Goal: Task Accomplishment & Management: Complete application form

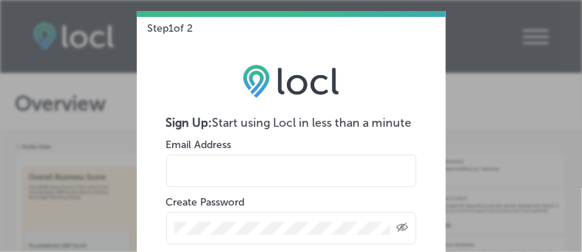
click at [275, 173] on input "email" at bounding box center [291, 171] width 250 height 32
type input "suzannegordon2016@gmail.com"
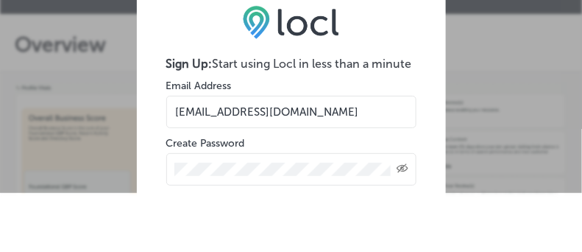
scroll to position [73, 0]
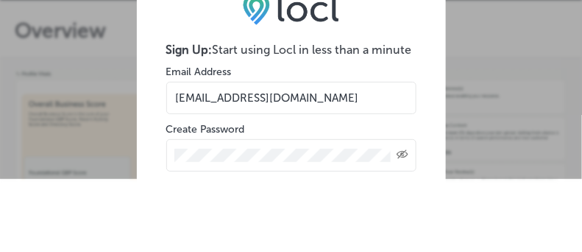
click at [404, 151] on icon "Created with Sketch." at bounding box center [403, 154] width 12 height 10
click at [172, 153] on div at bounding box center [291, 155] width 250 height 32
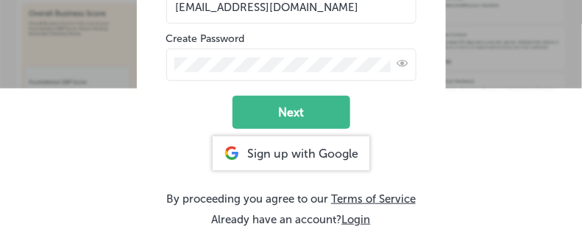
scroll to position [168, 0]
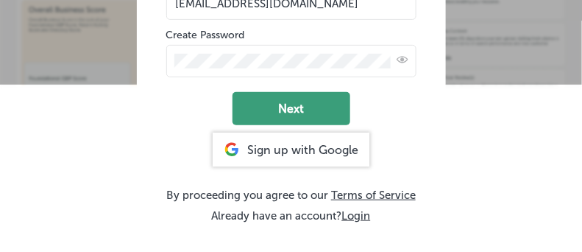
click at [294, 106] on button "Next" at bounding box center [292, 108] width 118 height 33
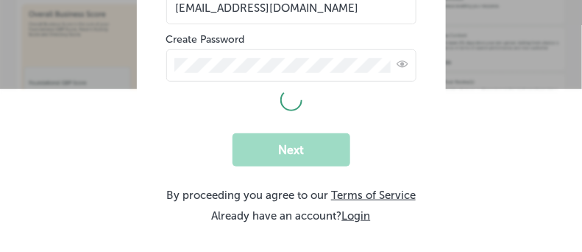
select select "US"
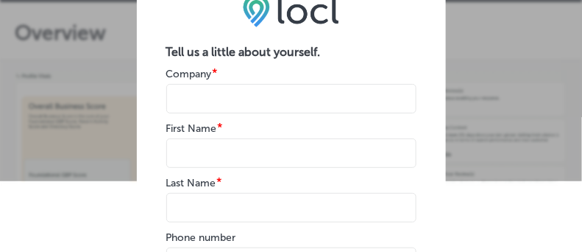
scroll to position [49, 0]
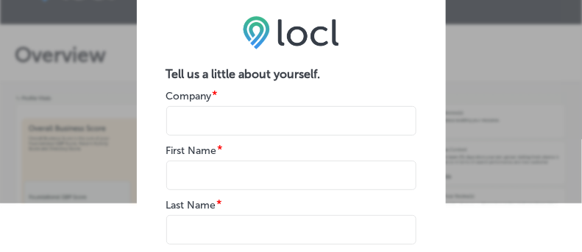
click at [292, 116] on input "name" at bounding box center [291, 120] width 250 height 29
type input "a1"
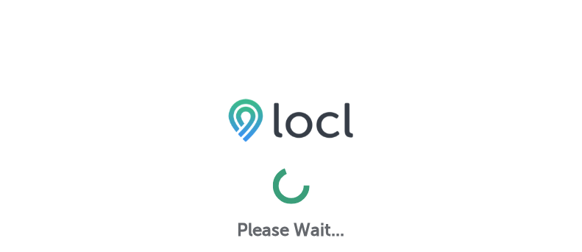
select select "US"
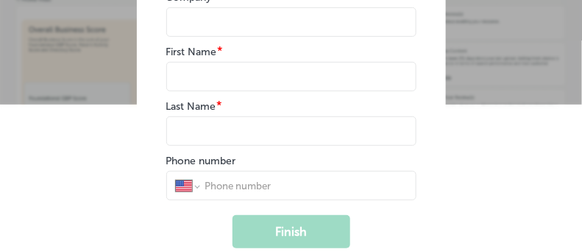
scroll to position [73, 0]
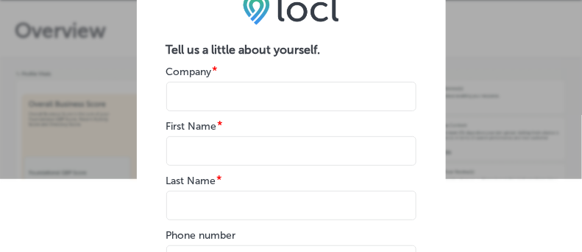
click at [199, 99] on input "name" at bounding box center [291, 96] width 250 height 29
type input "Agency Connect"
click at [188, 145] on input "name" at bounding box center [291, 150] width 250 height 29
type input "[PERSON_NAME]"
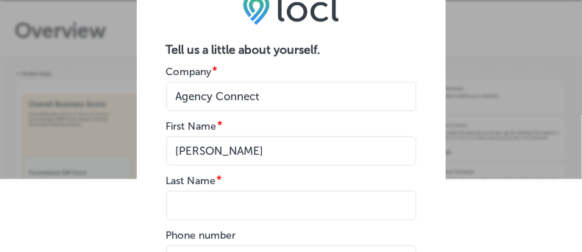
type input "[PERSON_NAME]"
select select "JM"
type input "[PHONE_NUMBER]"
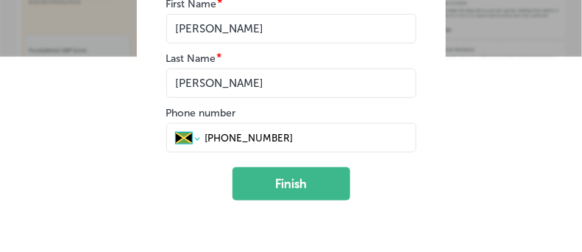
click at [197, 135] on select "International [GEOGRAPHIC_DATA] [GEOGRAPHIC_DATA] [GEOGRAPHIC_DATA] [GEOGRAPHIC…" at bounding box center [188, 137] width 24 height 13
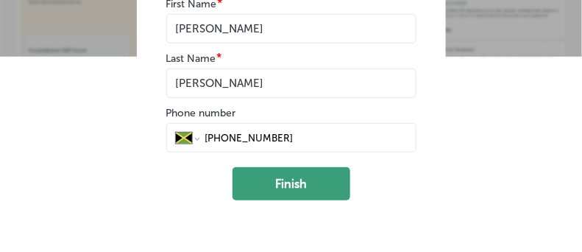
click at [269, 183] on button "Finish" at bounding box center [292, 183] width 118 height 33
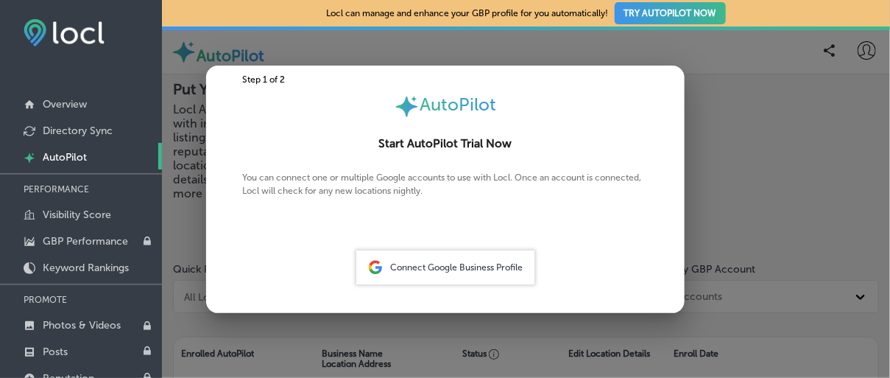
click at [593, 251] on div at bounding box center [445, 189] width 890 height 378
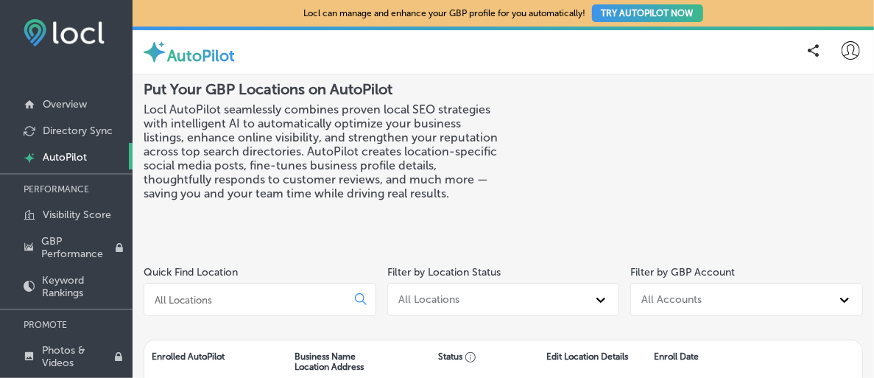
scroll to position [7, 0]
click at [80, 104] on p "Overview" at bounding box center [65, 104] width 44 height 13
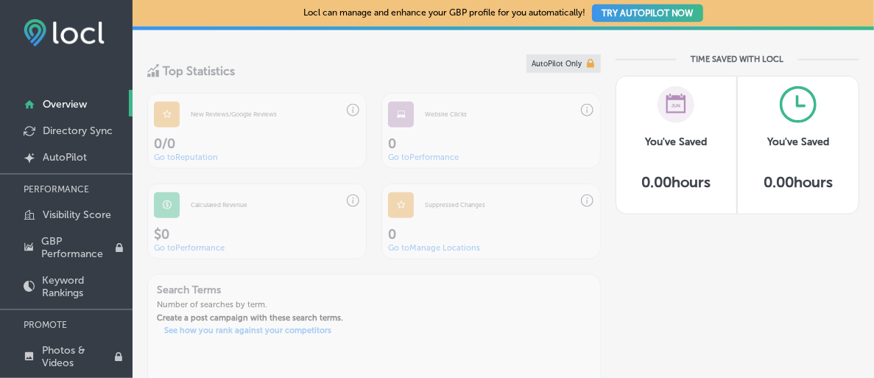
scroll to position [663, 0]
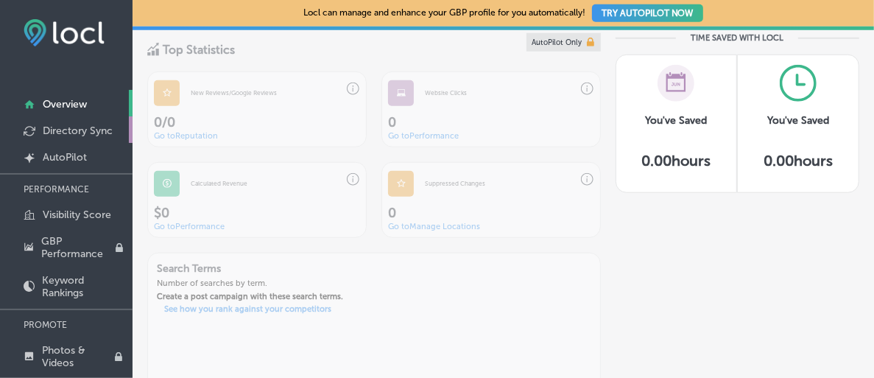
click at [90, 132] on p "Directory Sync" at bounding box center [78, 130] width 70 height 13
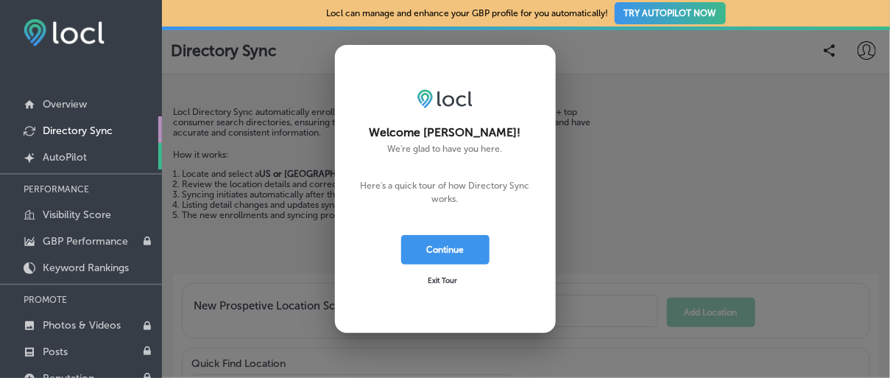
click at [85, 152] on p "AutoPilot" at bounding box center [65, 157] width 44 height 13
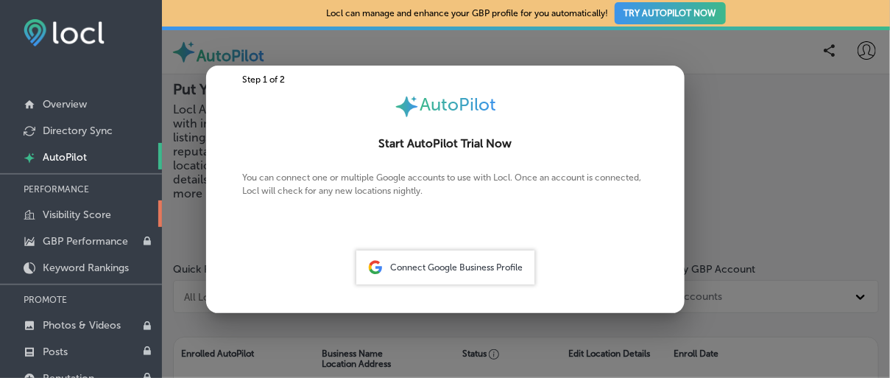
click at [66, 211] on p "Visibility Score" at bounding box center [77, 214] width 68 height 13
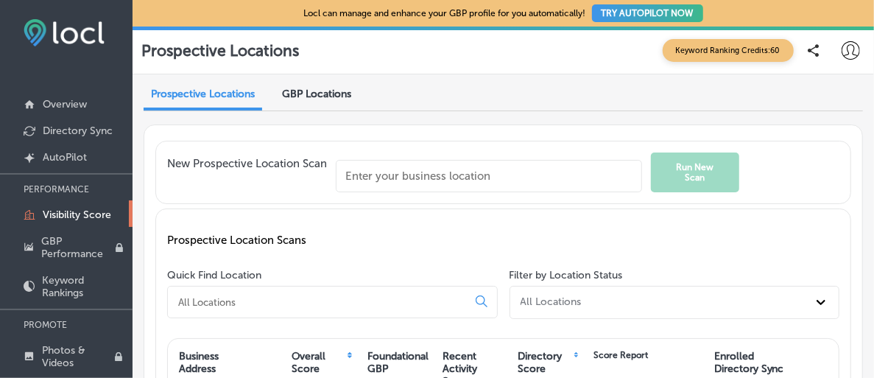
scroll to position [65, 0]
click at [111, 237] on p "GBP Performance" at bounding box center [78, 247] width 74 height 25
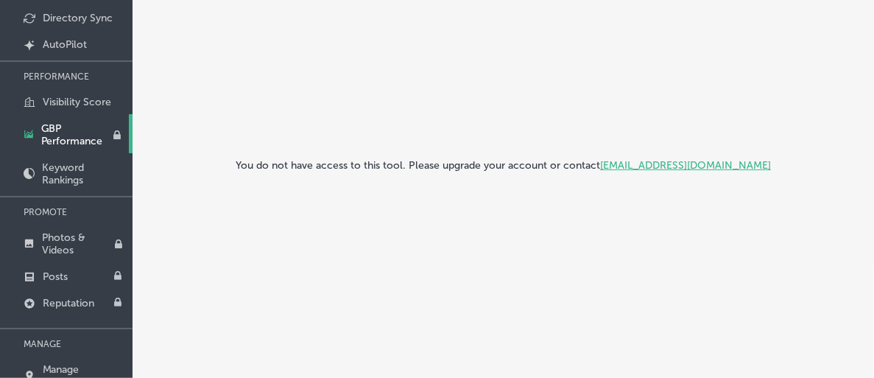
scroll to position [113, 0]
click at [105, 160] on p "Keyword Rankings" at bounding box center [83, 172] width 83 height 25
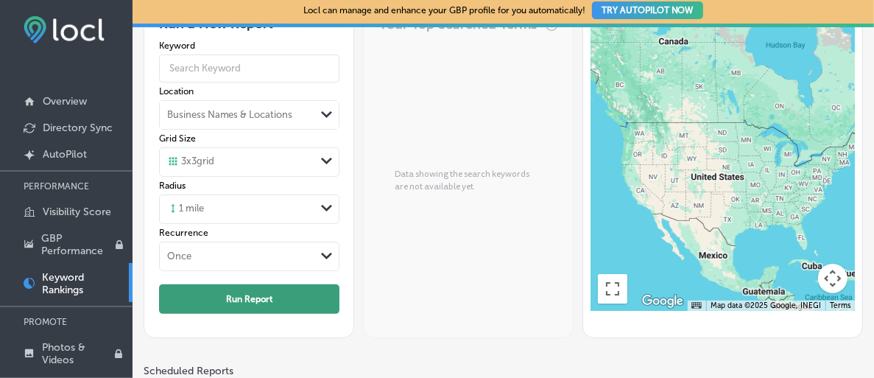
scroll to position [110, 0]
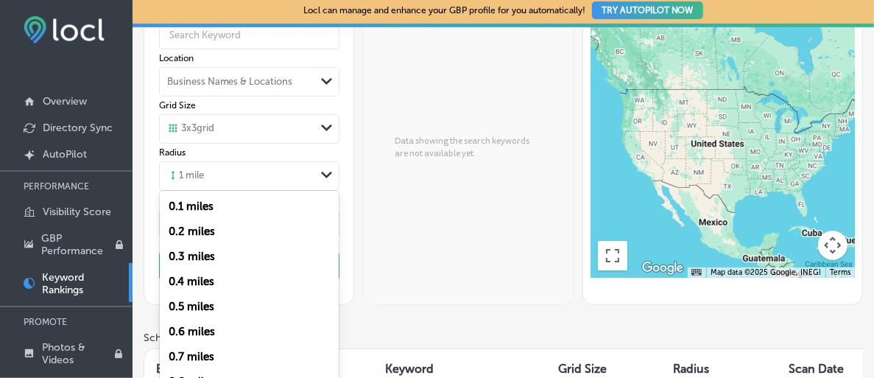
click at [333, 169] on div "Path Created with Sketch." at bounding box center [327, 175] width 12 height 12
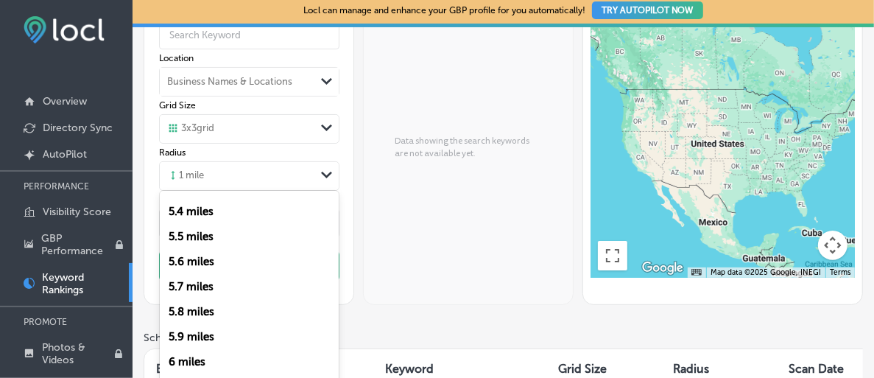
scroll to position [1325, 0]
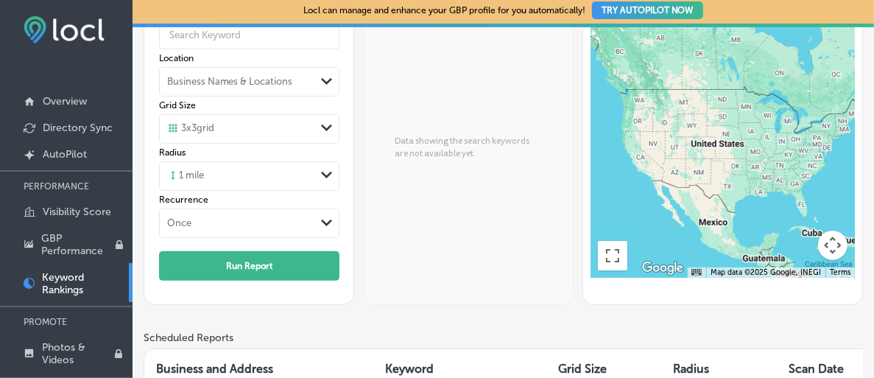
click at [415, 214] on div "AutoPilot Only Your Top Searched Terms Data showing the search keywords are not…" at bounding box center [468, 136] width 210 height 337
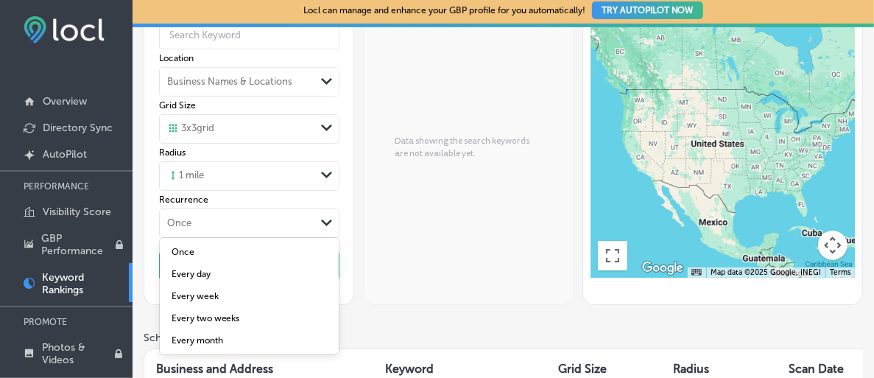
click at [315, 215] on div "Once" at bounding box center [237, 223] width 155 height 16
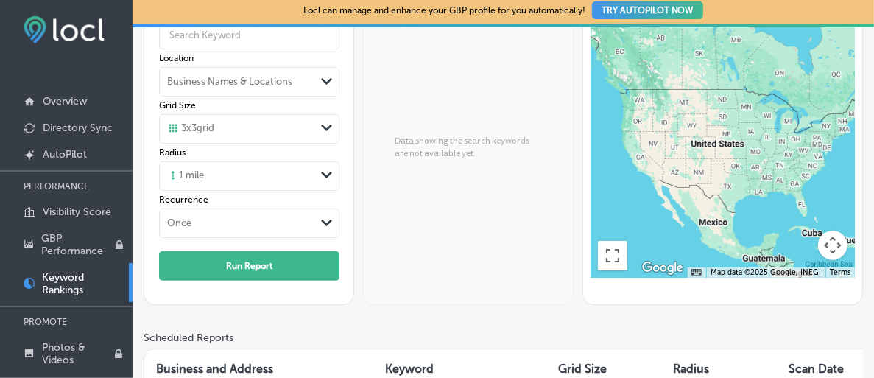
click at [315, 215] on div "Once" at bounding box center [237, 223] width 155 height 16
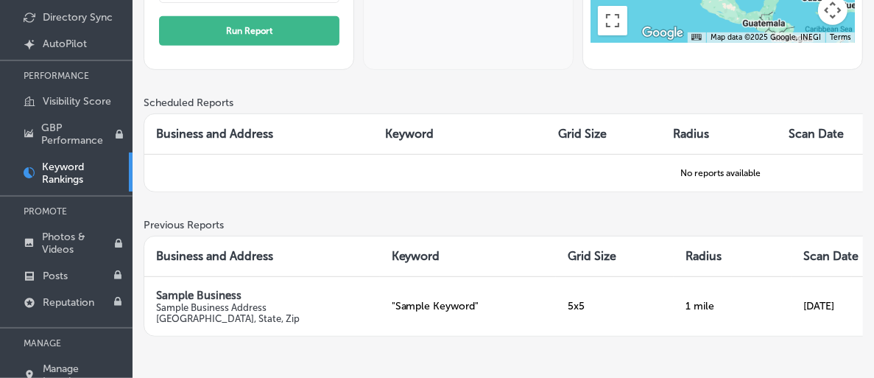
scroll to position [279, 0]
click at [90, 230] on p "Photos & Videos" at bounding box center [78, 242] width 72 height 25
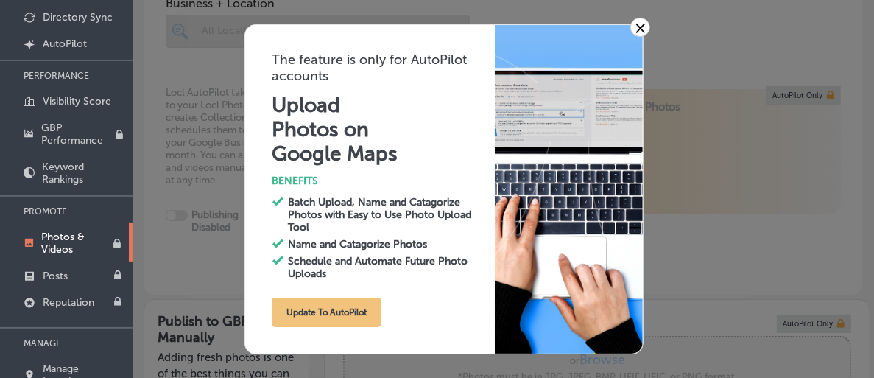
type input "0"
click at [84, 40] on p "AutoPilot" at bounding box center [65, 44] width 44 height 13
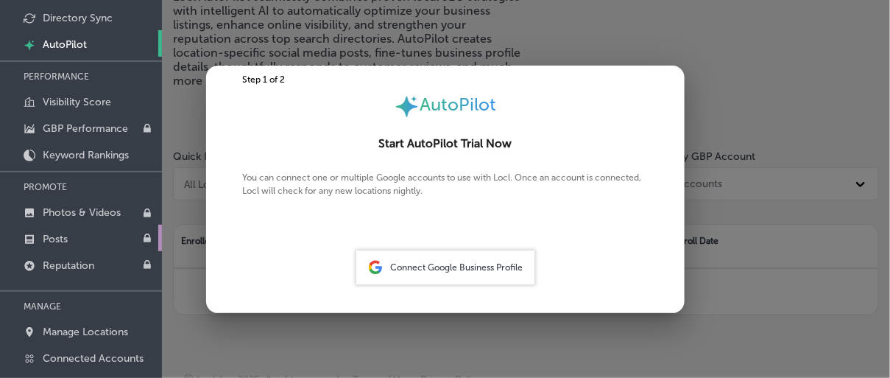
click at [57, 230] on link "Posts" at bounding box center [81, 238] width 162 height 27
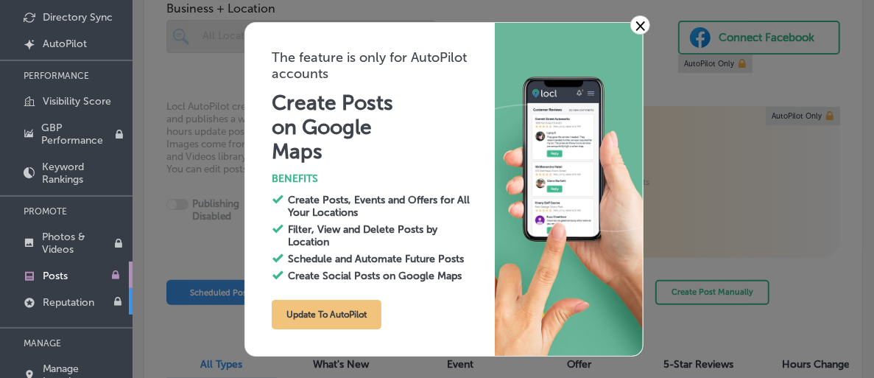
click at [61, 251] on p "Reputation" at bounding box center [69, 302] width 52 height 13
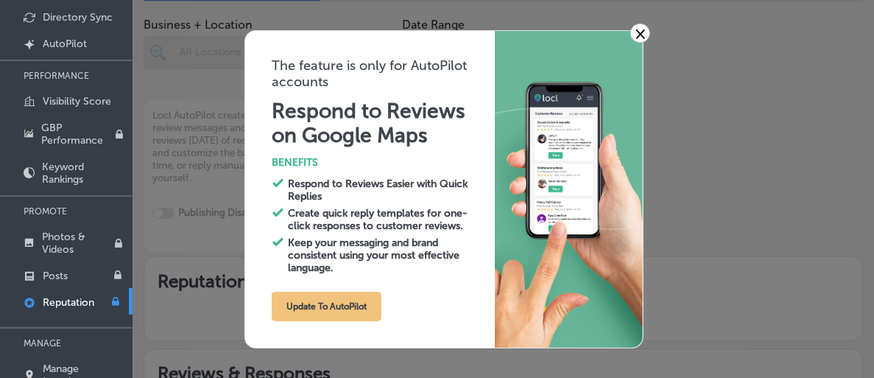
type textarea "x"
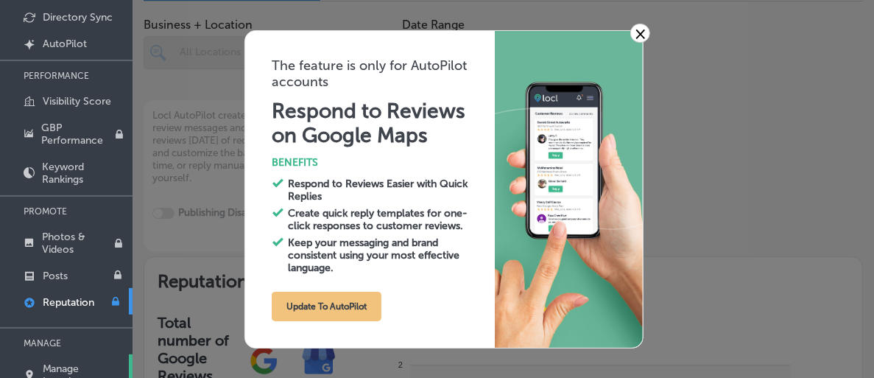
click at [77, 251] on p "Manage Locations" at bounding box center [84, 374] width 82 height 25
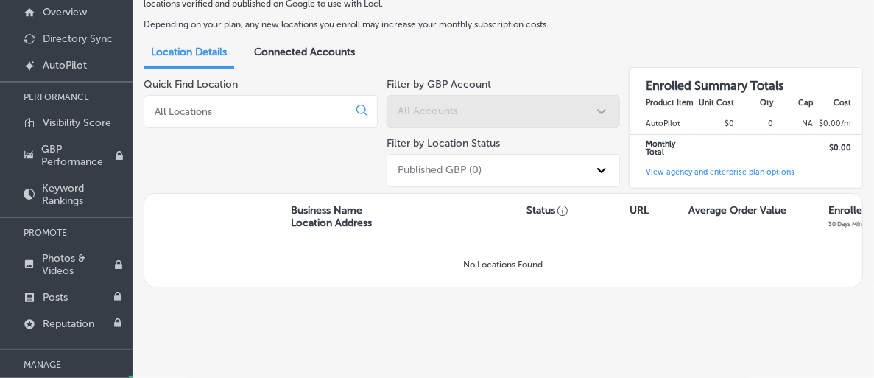
scroll to position [113, 0]
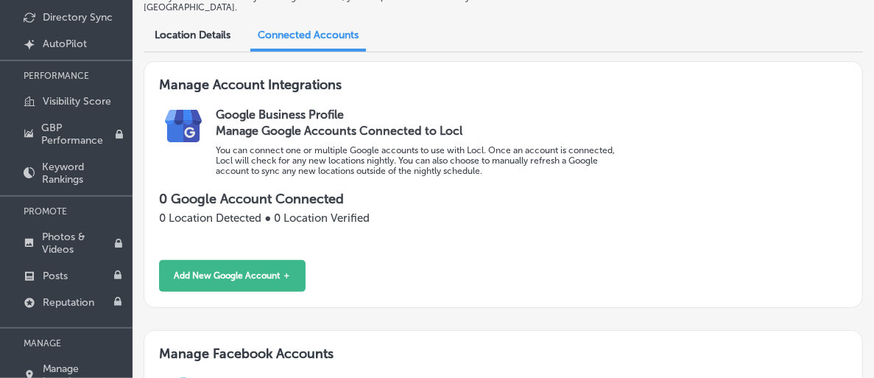
scroll to position [3, 0]
